Goal: Information Seeking & Learning: Find specific fact

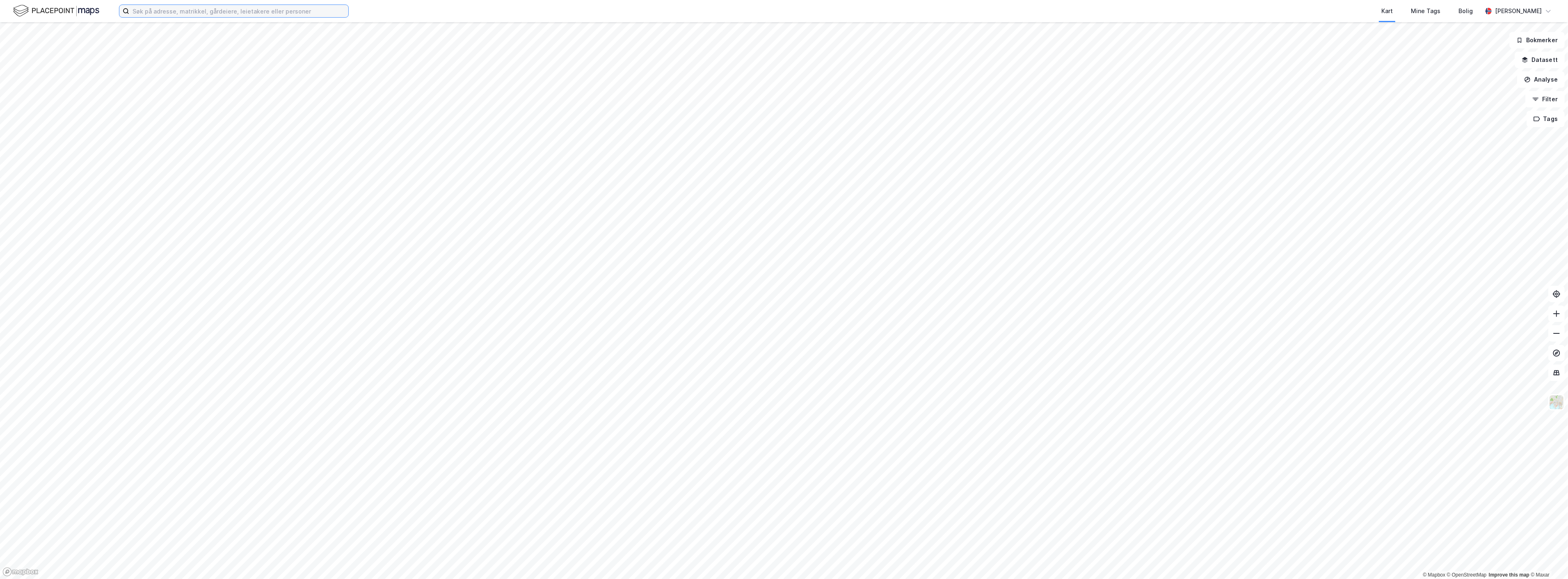
click at [213, 13] on input at bounding box center [239, 11] width 219 height 12
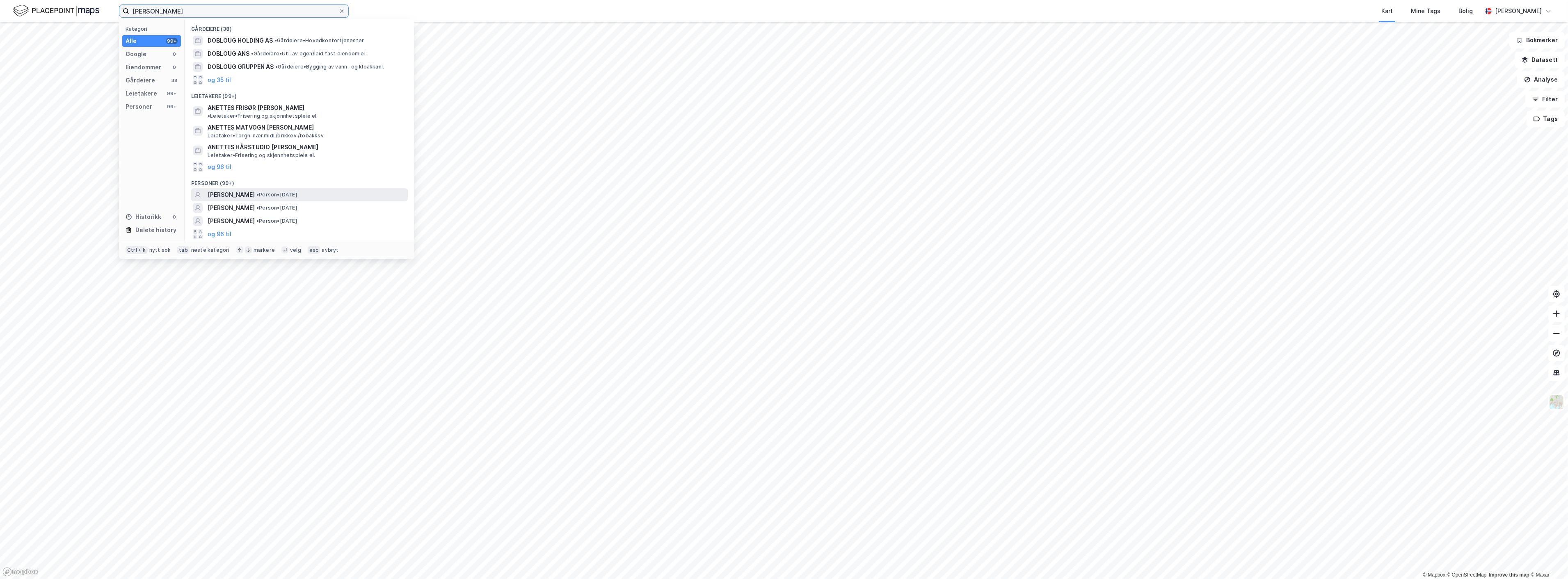
type input "[PERSON_NAME]"
click at [245, 190] on span "[PERSON_NAME]" at bounding box center [231, 195] width 47 height 10
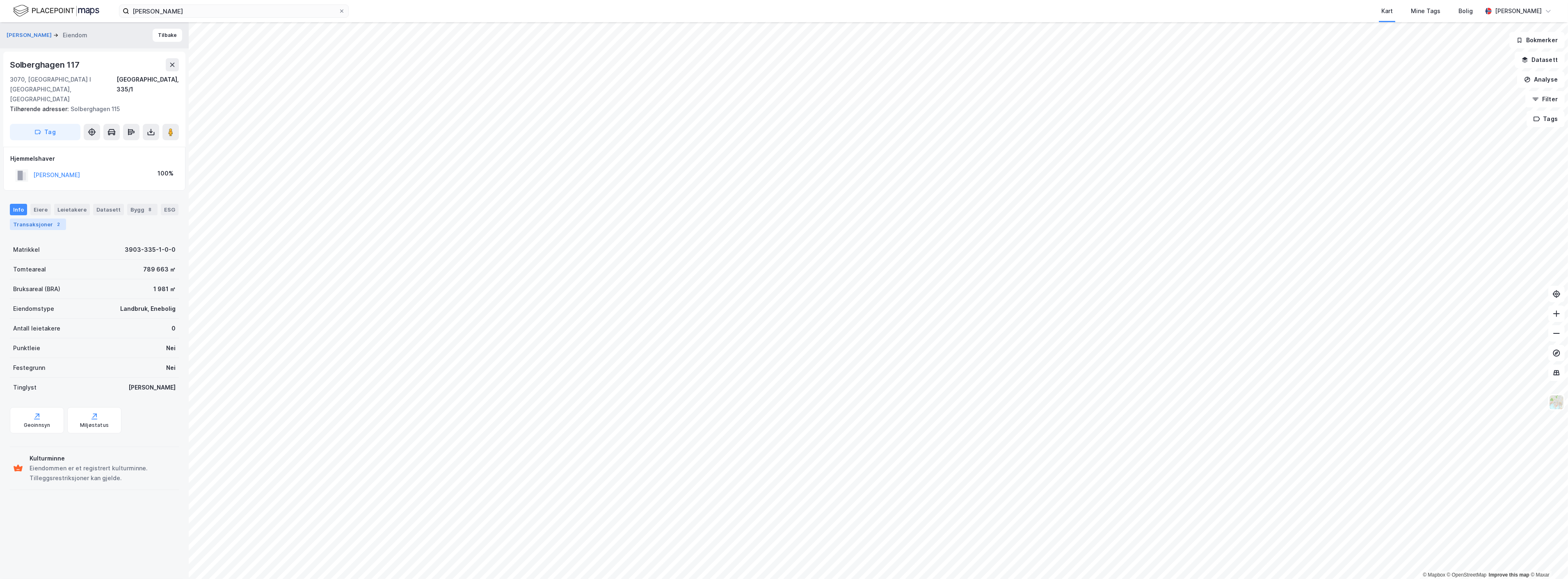
click at [55, 220] on div "2" at bounding box center [58, 224] width 8 height 8
